Goal: Find contact information: Find contact information

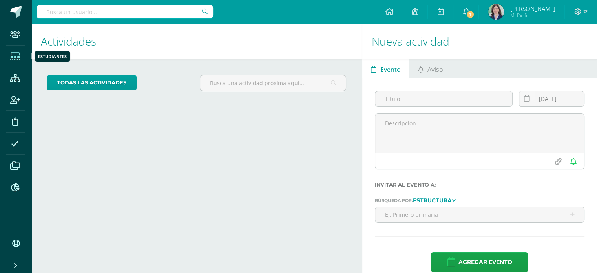
click at [16, 55] on icon at bounding box center [15, 57] width 10 height 8
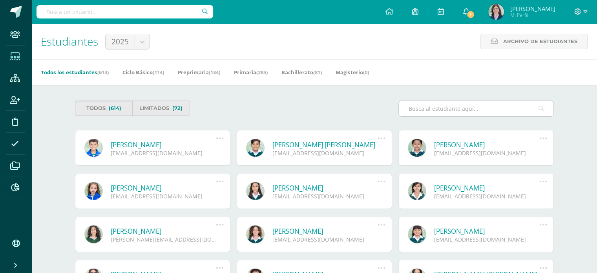
click at [426, 108] on input "text" at bounding box center [476, 108] width 155 height 15
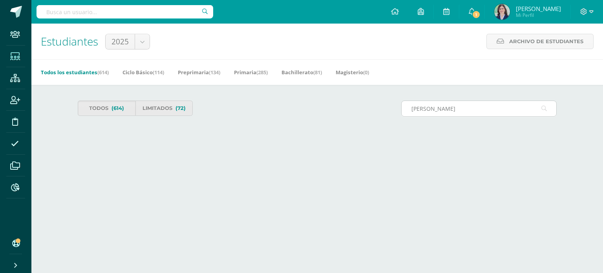
type input "pagurut"
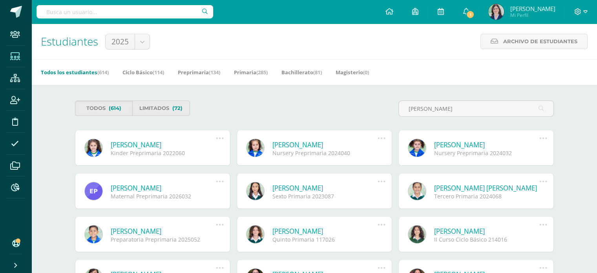
click at [159, 146] on link "Sabrina Zapata Pagurut" at bounding box center [164, 144] width 106 height 9
click at [159, 146] on link "[PERSON_NAME]" at bounding box center [164, 144] width 106 height 9
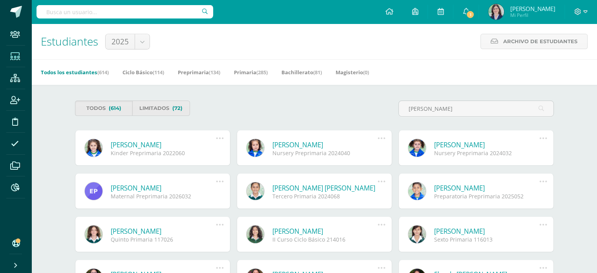
click at [160, 144] on link "[PERSON_NAME]" at bounding box center [164, 144] width 106 height 9
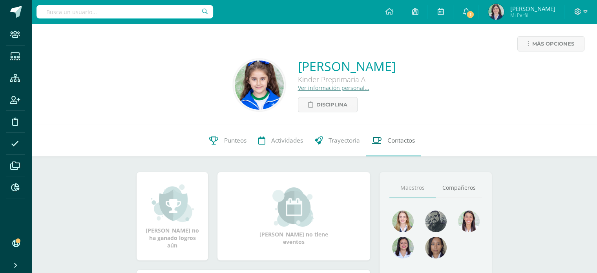
click at [391, 142] on span "Contactos" at bounding box center [400, 140] width 27 height 8
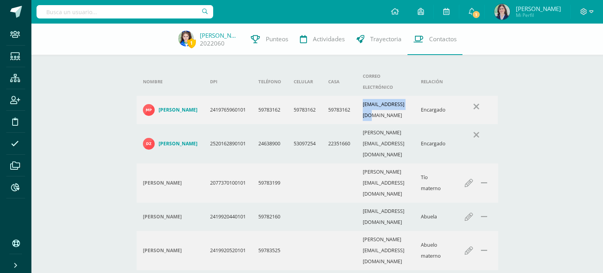
drag, startPoint x: 371, startPoint y: 95, endPoint x: 422, endPoint y: 94, distance: 51.4
click at [414, 96] on td "mpagurut@gmail.com" at bounding box center [385, 110] width 58 height 28
copy td "mpagurut@gmail.com"
